Goal: Task Accomplishment & Management: Manage account settings

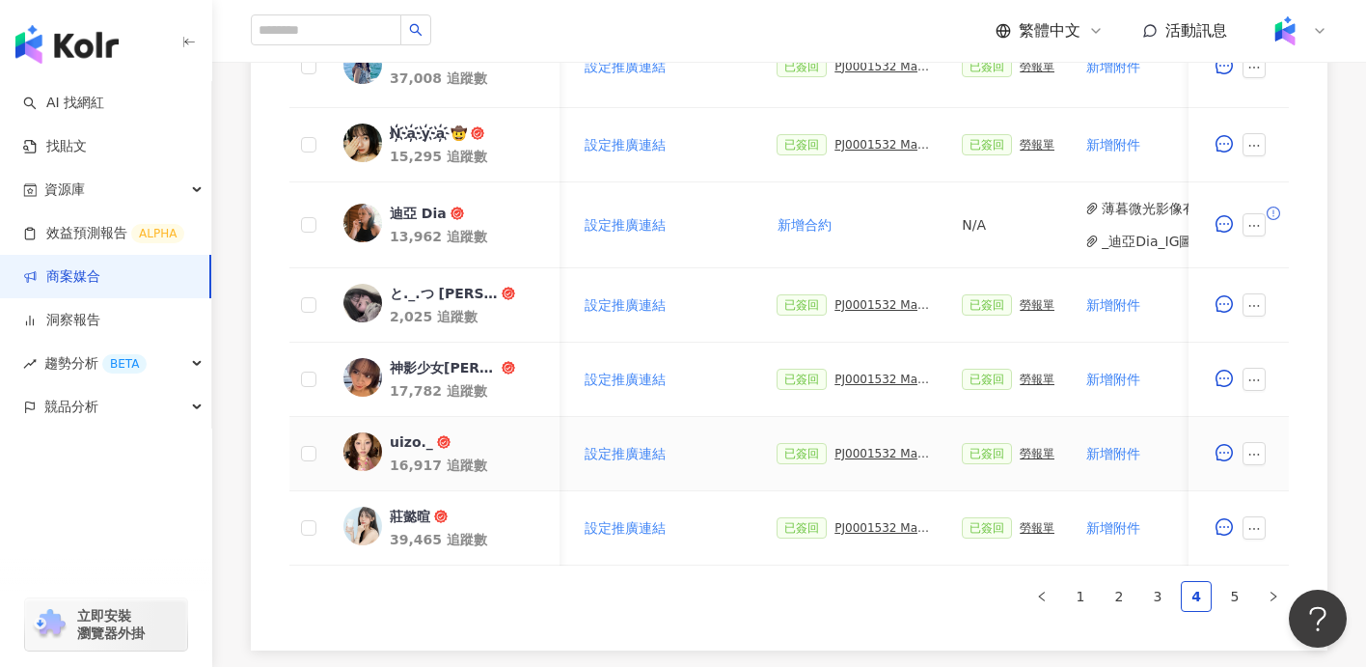
scroll to position [922, 0]
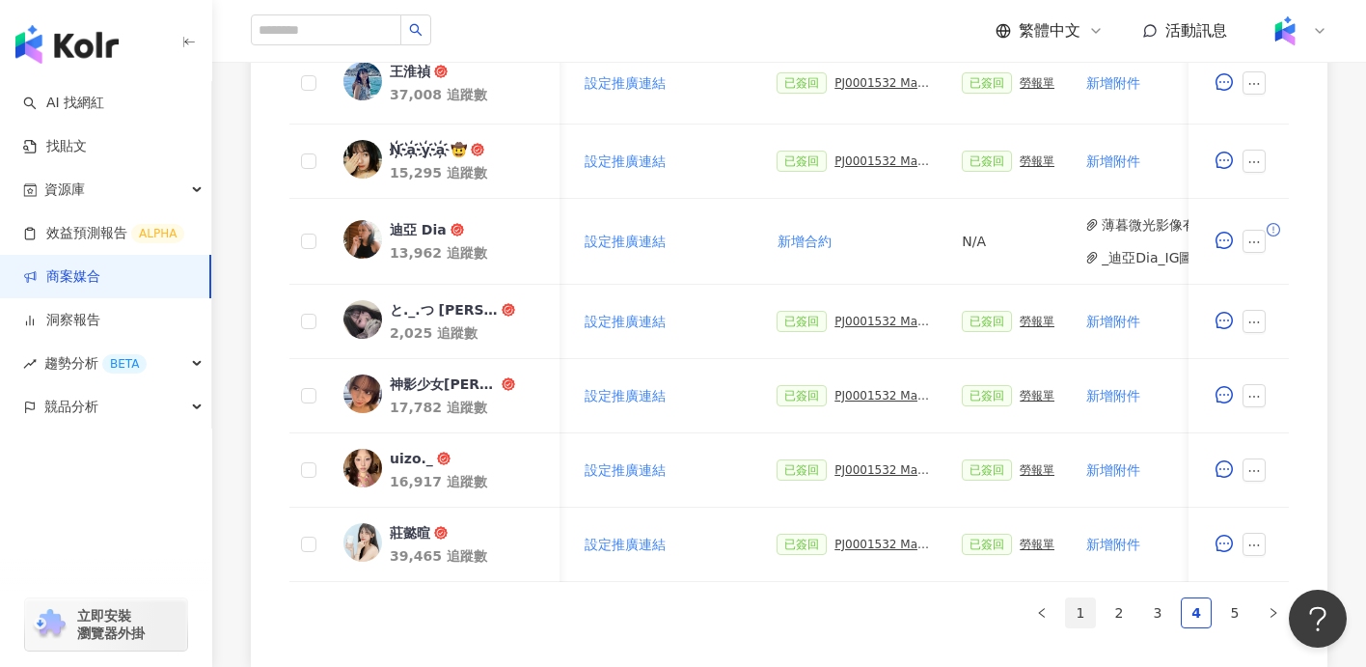
click at [1080, 608] on link "1" at bounding box center [1080, 612] width 29 height 29
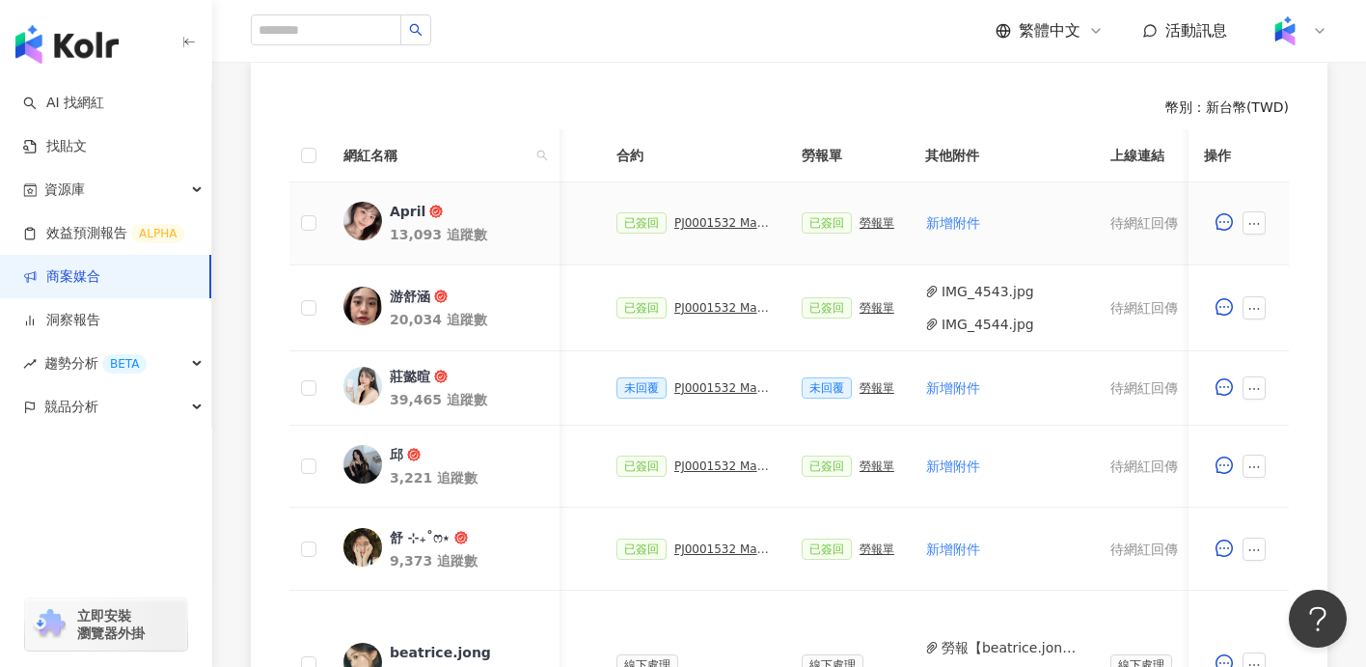
scroll to position [535, 0]
click at [706, 387] on div "PJ0001532 Maybelline_202506_skyhigh_小黑霸眼線液_活動確認單_取消費用" at bounding box center [722, 387] width 96 height 14
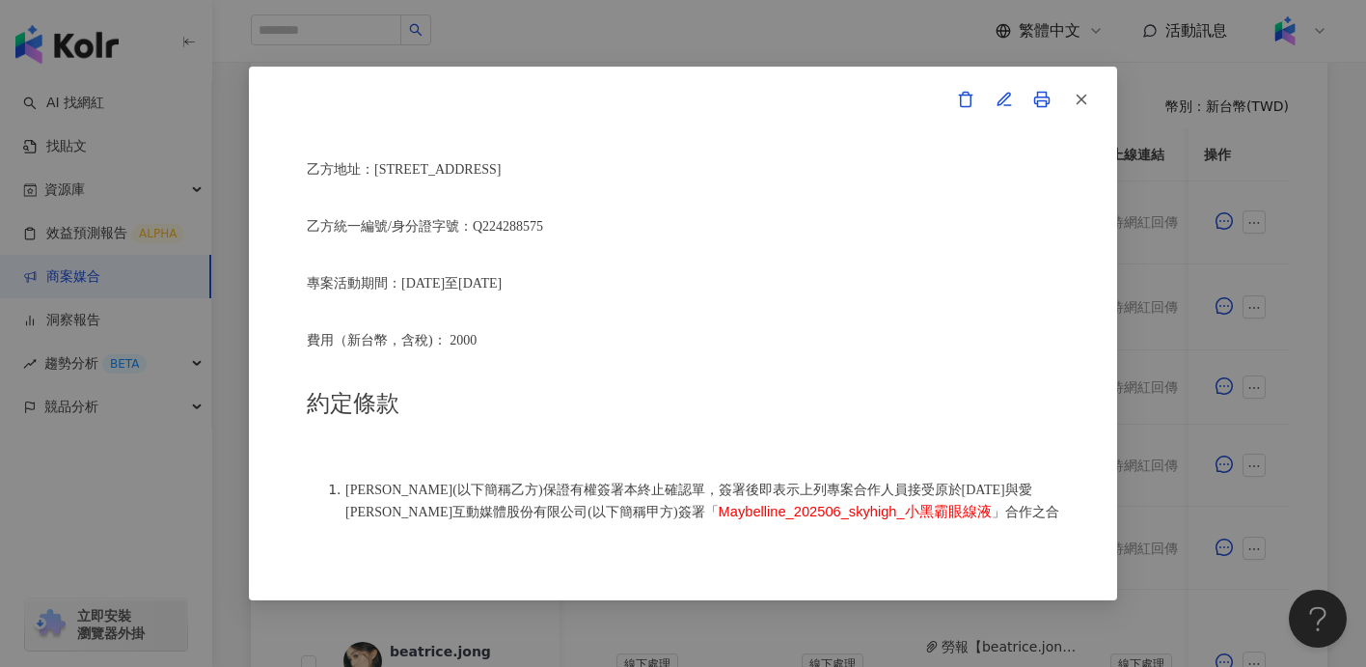
scroll to position [790, 0]
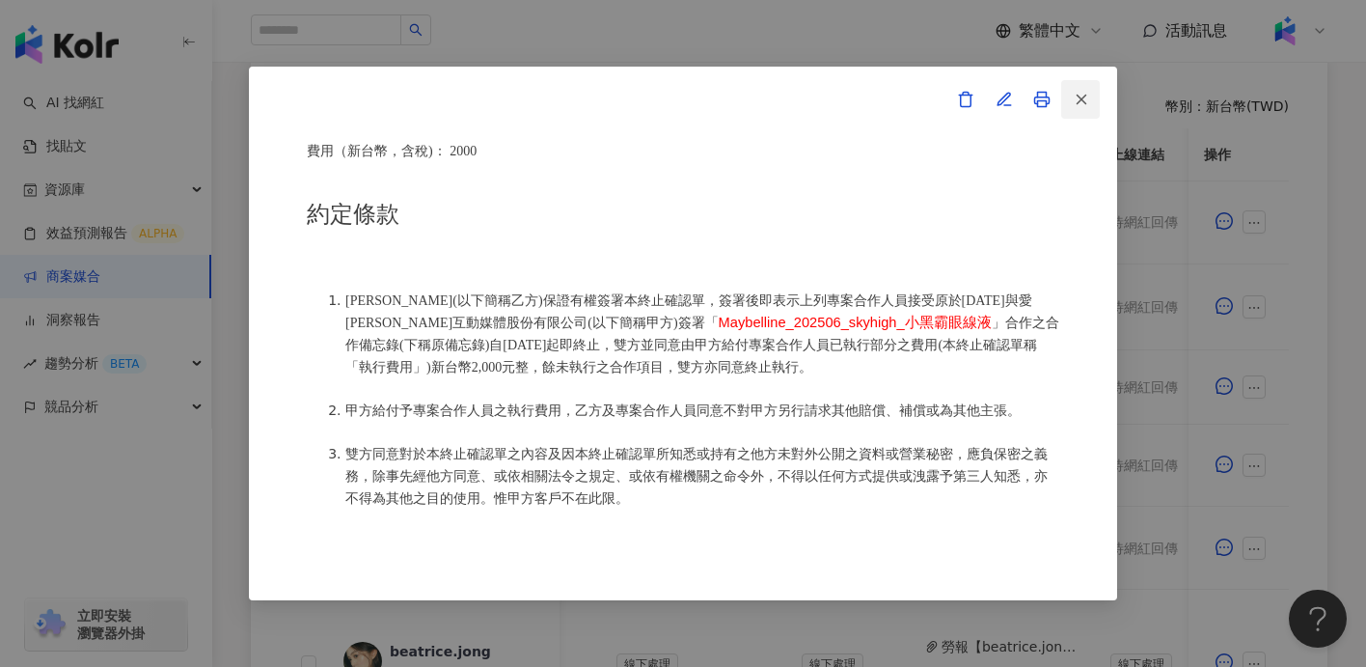
click at [1081, 102] on icon "button" at bounding box center [1081, 99] width 17 height 17
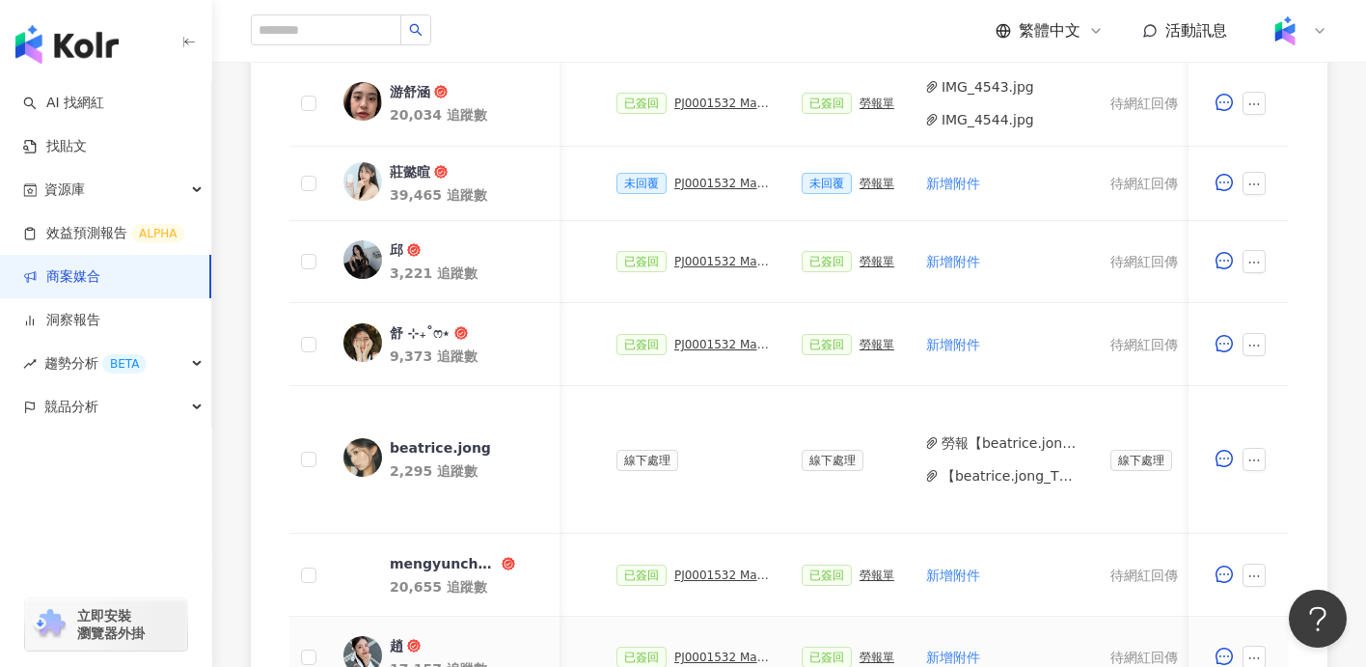
scroll to position [893, 0]
